Goal: Task Accomplishment & Management: Use online tool/utility

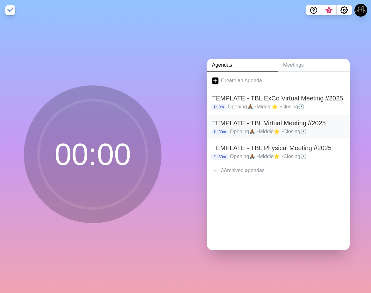
click at [265, 130] on p "Opening🙏🏾 • Middle⭐ • Closing🕑" at bounding box center [287, 132] width 115 height 8
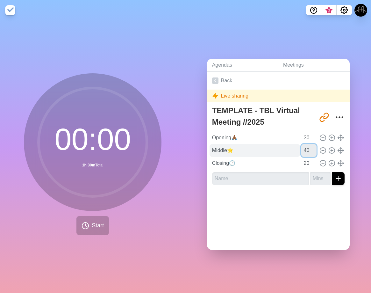
drag, startPoint x: 302, startPoint y: 145, endPoint x: 229, endPoint y: 152, distance: 73.2
click at [229, 152] on div "Middle⭐ 40" at bounding box center [279, 150] width 138 height 13
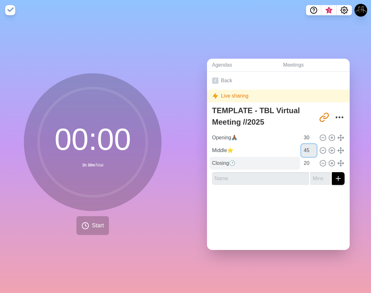
type input "45"
drag, startPoint x: 285, startPoint y: 163, endPoint x: 247, endPoint y: 163, distance: 38.5
click at [246, 163] on div "Closing🕑 20" at bounding box center [279, 163] width 138 height 13
type input "15"
click at [276, 213] on div "Back Live sharing TEMPLATE - TBL Virtual Meeting //2025 http://timeblocks.co/FJ…" at bounding box center [278, 161] width 143 height 178
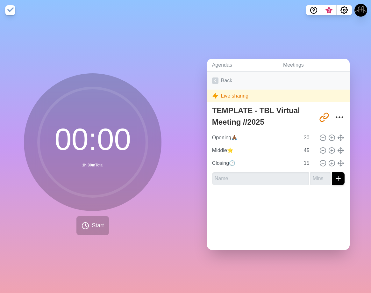
click at [225, 80] on link "Back" at bounding box center [278, 81] width 143 height 18
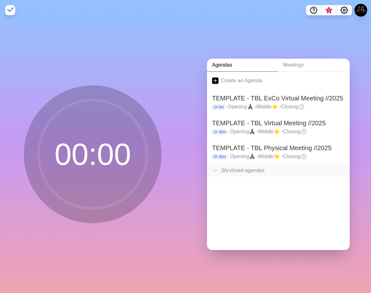
click at [250, 168] on div "3 Archived agenda s" at bounding box center [278, 170] width 143 height 13
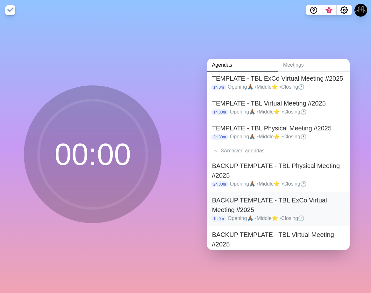
scroll to position [38, 0]
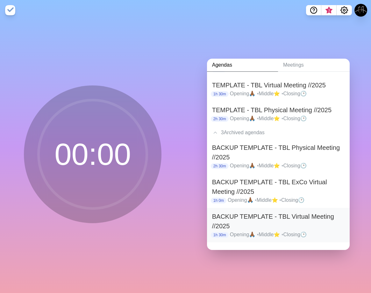
click at [278, 216] on h2 "BACKUP TEMPLATE - TBL Virtual Meeting //2025" at bounding box center [278, 220] width 132 height 19
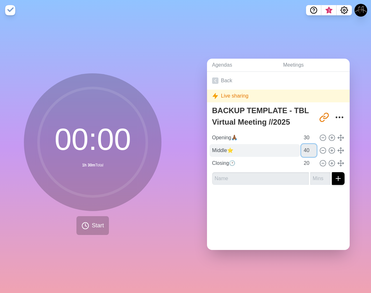
drag, startPoint x: 302, startPoint y: 148, endPoint x: 248, endPoint y: 153, distance: 53.4
click at [248, 153] on div "Middle⭐ 40" at bounding box center [279, 150] width 138 height 13
type input "45"
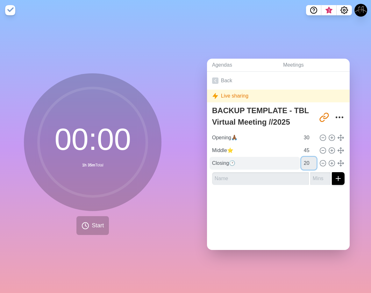
drag, startPoint x: 298, startPoint y: 161, endPoint x: 216, endPoint y: 166, distance: 82.3
click at [216, 166] on div "Closing🕑 20" at bounding box center [279, 163] width 138 height 13
type input "15"
click at [269, 212] on div "Back Live sharing BACKUP TEMPLATE - TBL Virtual Meeting //2025 http://timeblock…" at bounding box center [278, 161] width 143 height 178
click at [223, 73] on link "Back" at bounding box center [278, 81] width 143 height 18
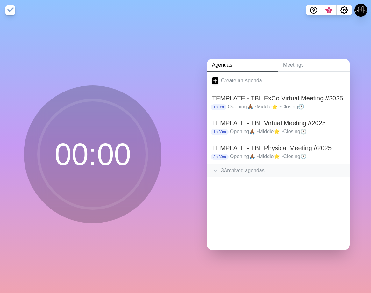
click at [254, 168] on div "3 Archived agenda s" at bounding box center [278, 170] width 143 height 13
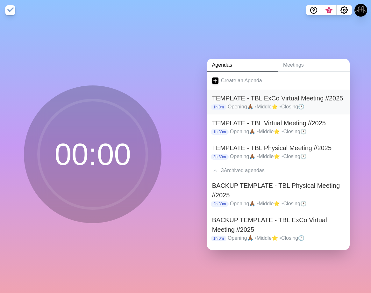
click at [303, 99] on h2 "TEMPLATE - TBL ExCo Virtual Meeting //2025" at bounding box center [278, 98] width 132 height 10
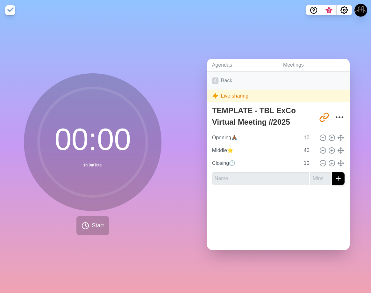
click at [215, 77] on icon at bounding box center [215, 80] width 6 height 6
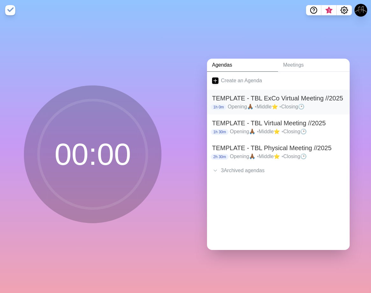
click at [280, 111] on div "TEMPLATE - TBL ExCo Virtual Meeting //2025 1h 0m Opening🙏🏾 • Middle⭐ • Closing🕑" at bounding box center [278, 101] width 143 height 25
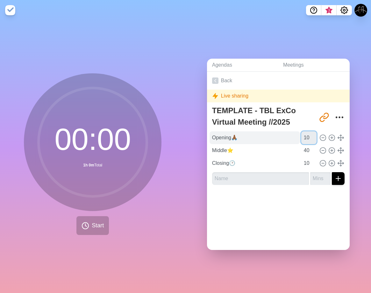
drag, startPoint x: 302, startPoint y: 136, endPoint x: 244, endPoint y: 131, distance: 58.6
click at [247, 131] on div "Opening🙏🏾 10" at bounding box center [279, 137] width 138 height 13
type input "15"
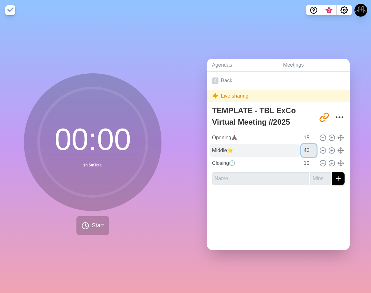
drag, startPoint x: 302, startPoint y: 147, endPoint x: 218, endPoint y: 150, distance: 83.8
click at [218, 150] on div "Middle⭐ 40" at bounding box center [279, 150] width 138 height 13
type input "45"
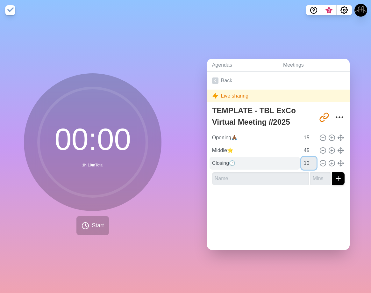
drag, startPoint x: 302, startPoint y: 158, endPoint x: 257, endPoint y: 160, distance: 44.6
click at [257, 160] on div "Closing🕑 10" at bounding box center [279, 163] width 138 height 13
type input "15"
click at [251, 75] on link "Back" at bounding box center [278, 81] width 143 height 18
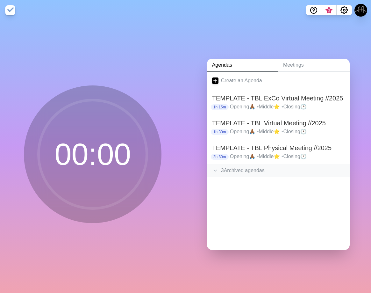
click at [237, 172] on div "3 Archived agenda s" at bounding box center [278, 170] width 143 height 13
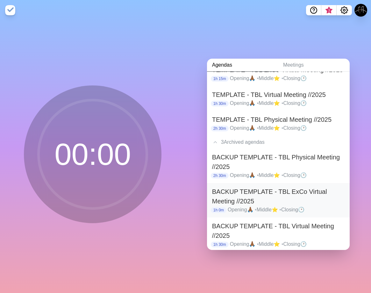
scroll to position [38, 0]
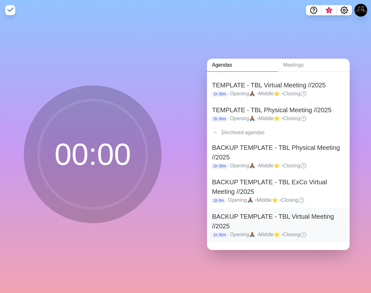
click at [281, 223] on h2 "BACKUP TEMPLATE - TBL Virtual Meeting //2025" at bounding box center [278, 220] width 132 height 19
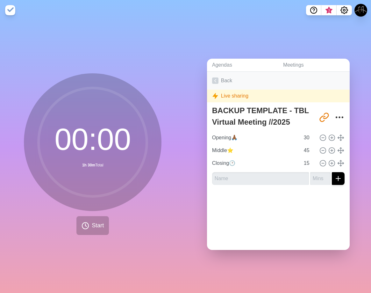
click at [210, 74] on link "Back" at bounding box center [278, 81] width 143 height 18
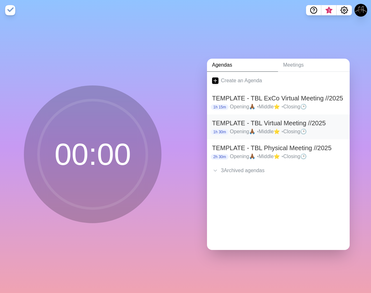
click at [252, 128] on p "Opening🙏🏾 • Middle⭐ • Closing🕑" at bounding box center [287, 132] width 115 height 8
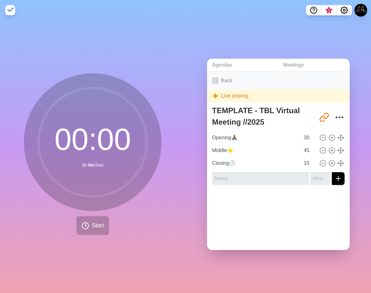
click at [213, 74] on link "Back" at bounding box center [278, 81] width 143 height 18
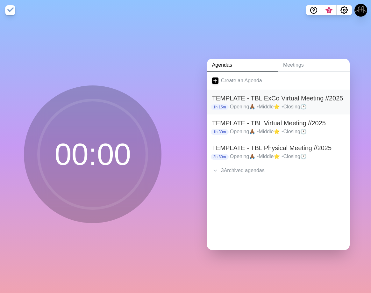
click at [267, 106] on p "Opening🙏🏾 • Middle⭐ • Closing🕑" at bounding box center [287, 107] width 115 height 8
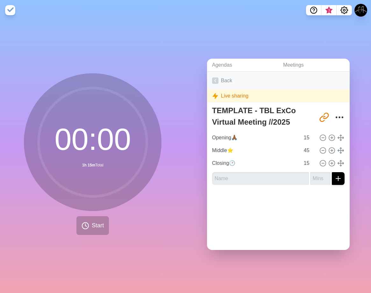
click at [234, 80] on link "Back" at bounding box center [278, 81] width 143 height 18
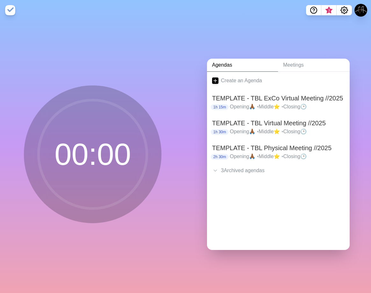
click at [244, 177] on div "." at bounding box center [278, 183] width 143 height 13
click at [247, 173] on div "3 Archived agenda s" at bounding box center [278, 170] width 143 height 13
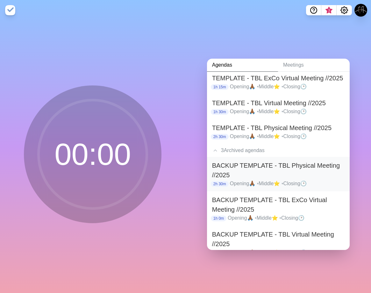
scroll to position [38, 0]
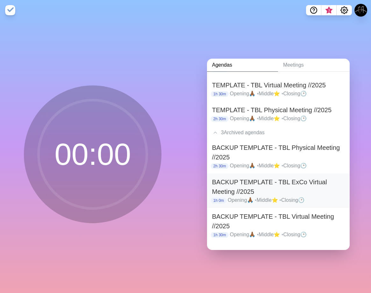
click at [295, 192] on h2 "BACKUP TEMPLATE - TBL ExCo Virtual Meeting //2025" at bounding box center [278, 186] width 132 height 19
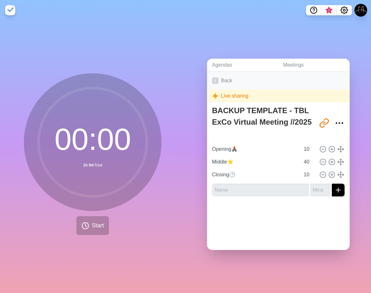
click at [212, 77] on icon at bounding box center [215, 80] width 6 height 6
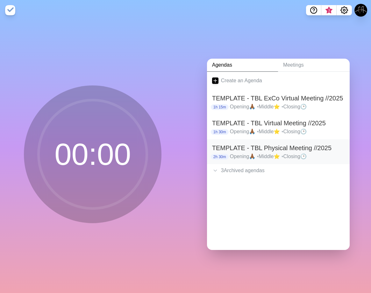
click at [299, 148] on h2 "TEMPLATE - TBL Physical Meeting //2025" at bounding box center [278, 148] width 132 height 10
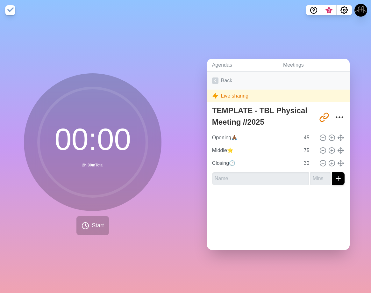
click at [213, 82] on link "Back" at bounding box center [278, 81] width 143 height 18
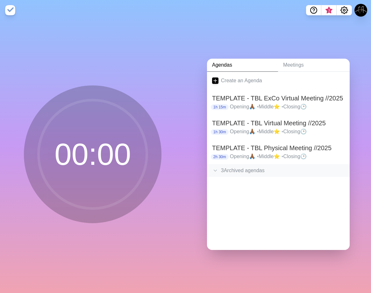
click at [256, 166] on div "3 Archived agenda s" at bounding box center [278, 170] width 143 height 13
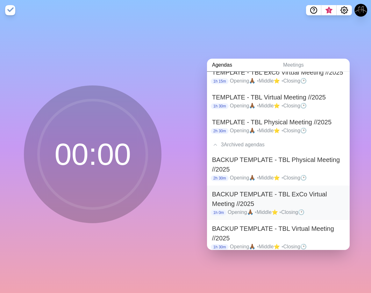
scroll to position [38, 0]
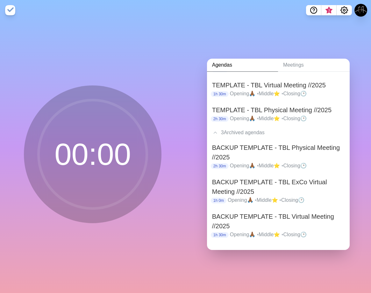
click at [253, 188] on h2 "BACKUP TEMPLATE - TBL ExCo Virtual Meeting //2025" at bounding box center [278, 186] width 132 height 19
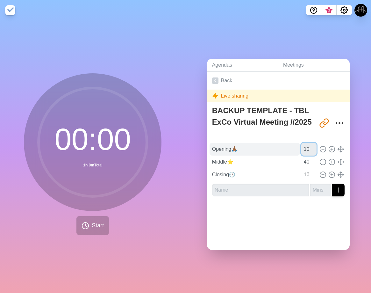
drag, startPoint x: 302, startPoint y: 147, endPoint x: 260, endPoint y: 148, distance: 42.0
click at [260, 148] on div "Opening🙏🏾 10" at bounding box center [279, 149] width 138 height 13
type input "15"
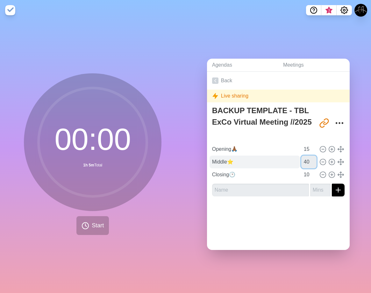
drag, startPoint x: 303, startPoint y: 156, endPoint x: 290, endPoint y: 162, distance: 14.3
click at [272, 158] on div "Middle⭐ 40" at bounding box center [279, 161] width 138 height 13
type input "45"
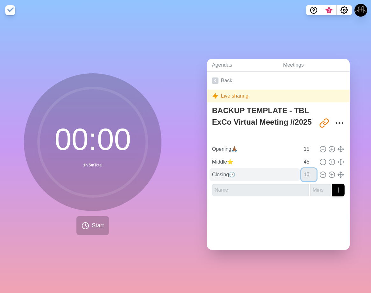
drag, startPoint x: 302, startPoint y: 170, endPoint x: 269, endPoint y: 171, distance: 33.1
click at [269, 171] on div "Closing🕑 10" at bounding box center [279, 174] width 138 height 13
type input "15"
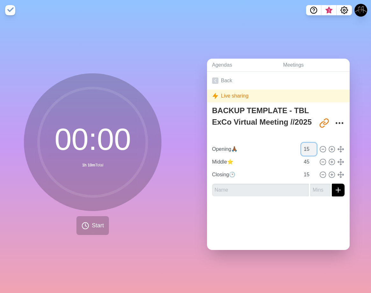
click at [301, 146] on input "15" at bounding box center [308, 149] width 15 height 13
click at [235, 75] on link "Back" at bounding box center [278, 81] width 143 height 18
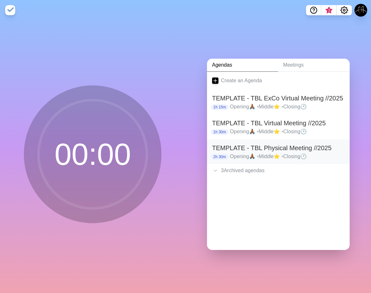
click at [288, 147] on h2 "TEMPLATE - TBL Physical Meeting //2025" at bounding box center [278, 148] width 132 height 10
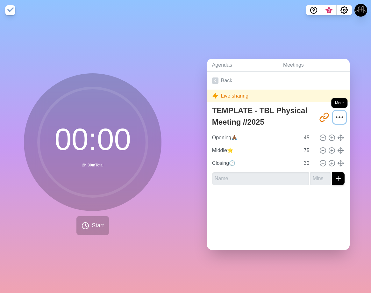
click at [336, 112] on icon "More" at bounding box center [339, 117] width 10 height 10
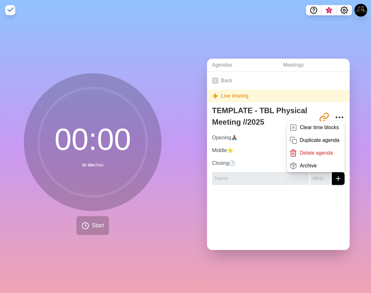
click at [353, 102] on div "Agendas Meetings Back Live sharing TEMPLATE - TBL Physical Meeting //2025 http:…" at bounding box center [279, 156] width 186 height 272
click at [337, 112] on button "More" at bounding box center [339, 117] width 13 height 13
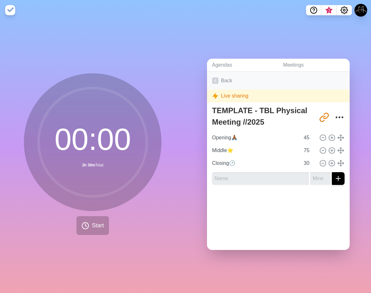
click at [218, 75] on link "Back" at bounding box center [278, 81] width 143 height 18
drag, startPoint x: 84, startPoint y: 212, endPoint x: 87, endPoint y: 221, distance: 9.5
click at [84, 212] on div "00 : 00 2h 30m Total Start" at bounding box center [93, 153] width 138 height 161
click at [88, 222] on button "Start" at bounding box center [92, 225] width 32 height 19
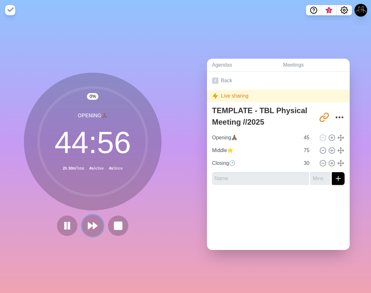
click at [97, 223] on button at bounding box center [92, 225] width 21 height 21
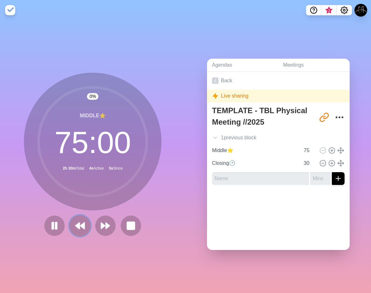
click at [85, 225] on button at bounding box center [79, 225] width 21 height 21
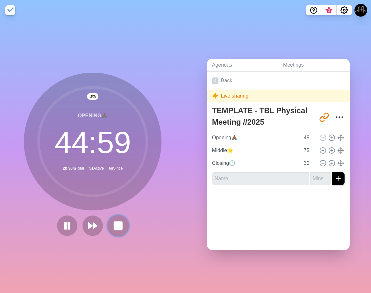
click at [113, 221] on icon at bounding box center [118, 225] width 11 height 11
